Goal: Find specific page/section: Find specific page/section

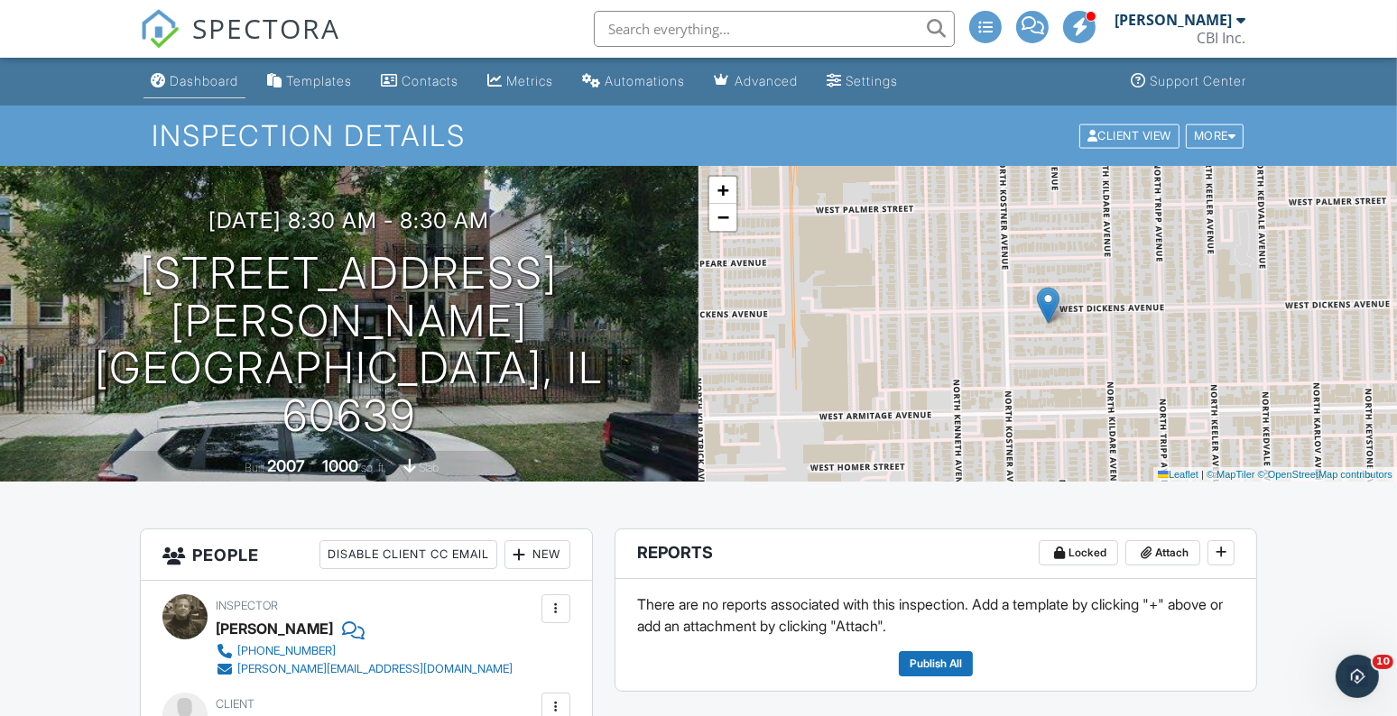
click at [194, 79] on div "Dashboard" at bounding box center [204, 80] width 69 height 15
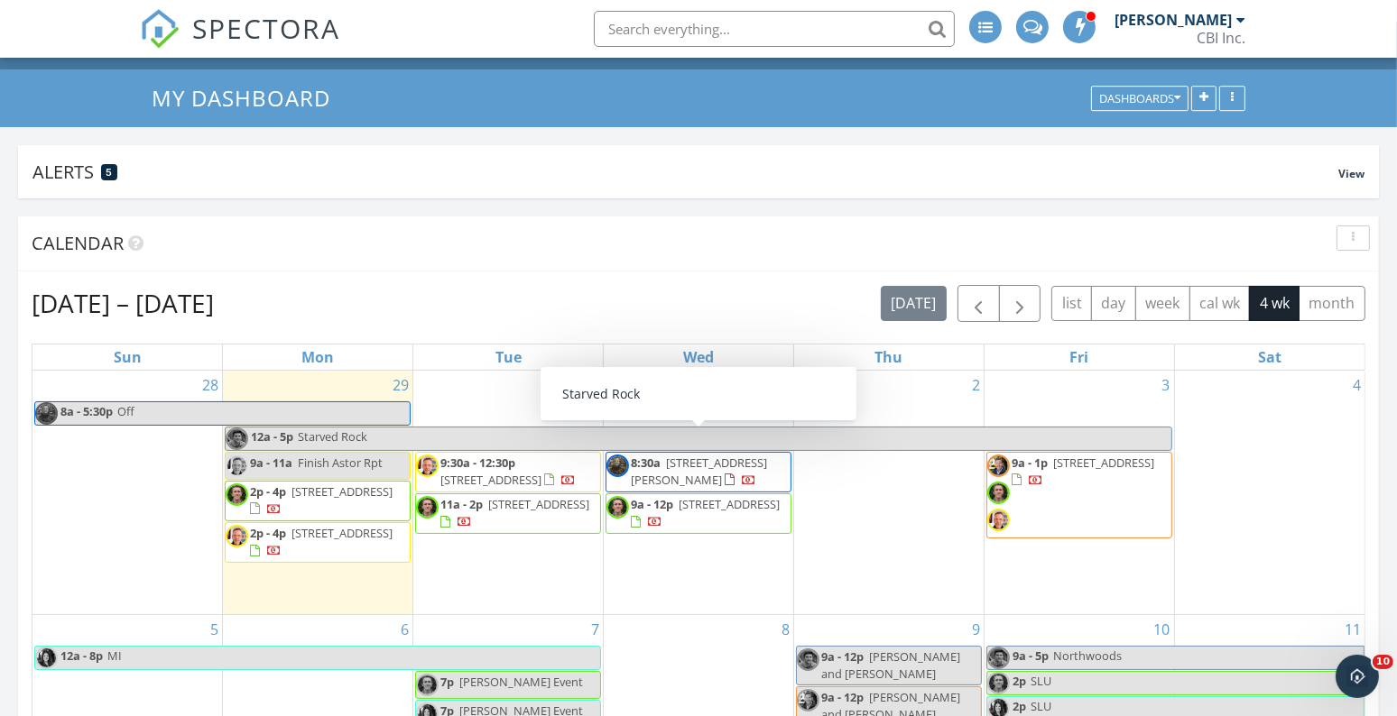
scroll to position [34, 0]
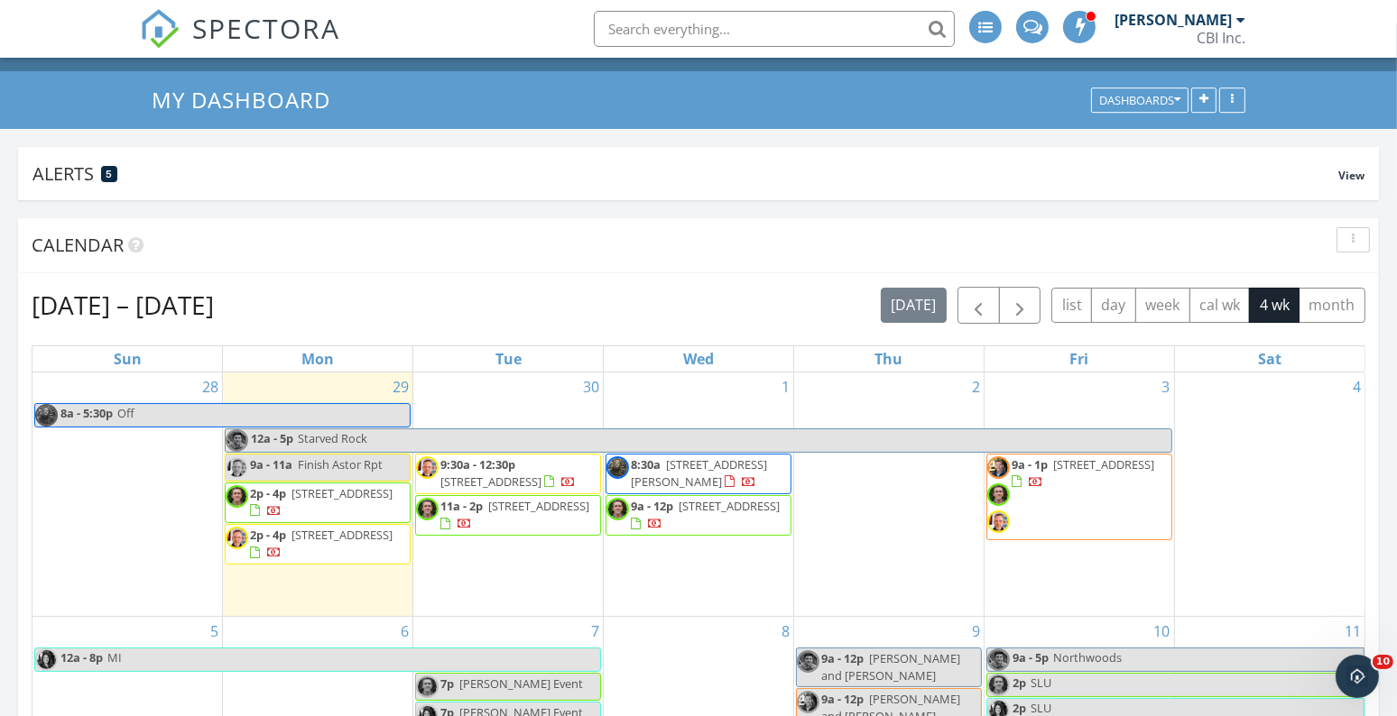
click at [719, 489] on span "[STREET_ADDRESS][PERSON_NAME]" at bounding box center [699, 473] width 136 height 33
